Goal: Ask a question: Seek information or help from site administrators or community

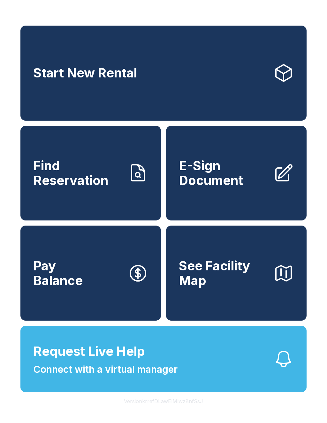
click at [268, 373] on button "Request Live Help Connect with a virtual manager" at bounding box center [163, 358] width 286 height 66
click at [247, 372] on button "Request Live Help Connect with a virtual manager" at bounding box center [163, 358] width 286 height 66
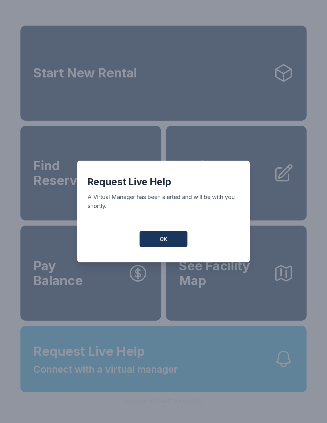
click at [147, 400] on div "Request Live Help A Virtual Manager has been alerted and will be with you short…" at bounding box center [163, 211] width 327 height 423
click at [166, 243] on span "OK" at bounding box center [164, 239] width 8 height 8
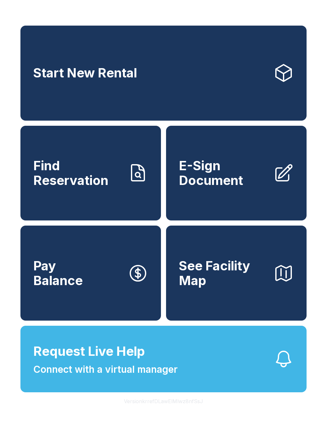
click at [163, 241] on span "OK" at bounding box center [163, 237] width 7 height 7
click at [158, 242] on button "OK" at bounding box center [164, 237] width 46 height 15
click at [158, 239] on button "OK" at bounding box center [164, 237] width 46 height 15
click at [261, 377] on button "Request Live Help Connect with a virtual manager" at bounding box center [163, 358] width 286 height 66
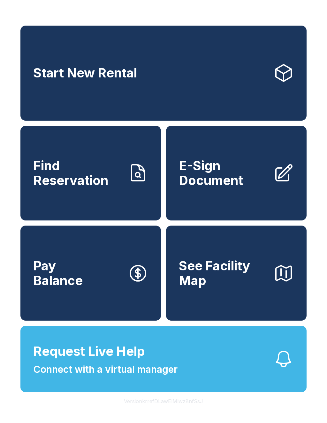
click at [231, 377] on div "Request Live Help A Virtual Manager has been alerted and will be with you short…" at bounding box center [163, 211] width 327 height 423
click at [261, 372] on div "Request Live Help A Virtual Manager has been alerted and will be with you short…" at bounding box center [163, 211] width 327 height 423
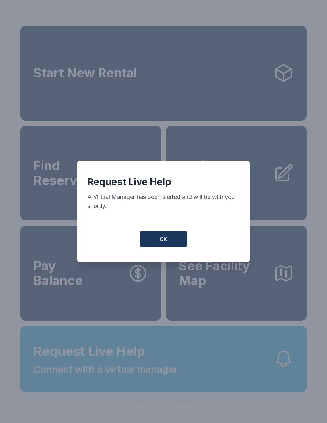
click at [174, 374] on div "Request Live Help A Virtual Manager has been alerted and will be with you short…" at bounding box center [163, 211] width 327 height 423
click at [170, 237] on button "OK" at bounding box center [164, 239] width 48 height 16
click at [174, 241] on button "OK" at bounding box center [164, 239] width 48 height 16
click at [173, 243] on button "OK" at bounding box center [164, 239] width 48 height 16
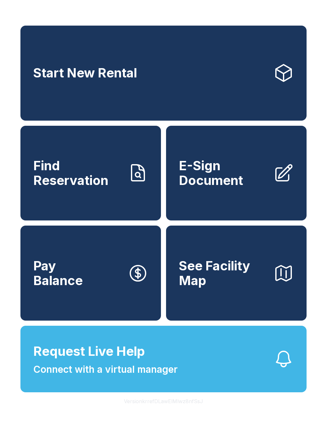
click at [186, 377] on div "Request Live Help A Virtual Manager has been alerted and will be with you short…" at bounding box center [163, 211] width 327 height 423
click at [156, 366] on span "Request Live Help Connect with a virtual manager" at bounding box center [105, 358] width 144 height 35
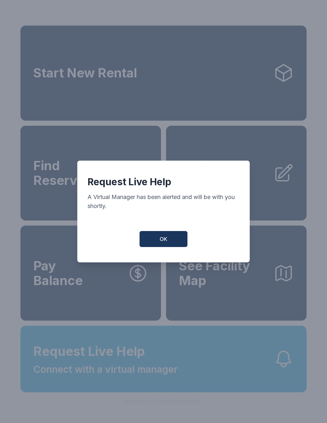
click at [260, 368] on div "Request Live Help A Virtual Manager has been alerted and will be with you short…" at bounding box center [163, 211] width 327 height 423
click at [297, 369] on div "Request Live Help A Virtual Manager has been alerted and will be with you short…" at bounding box center [163, 211] width 327 height 423
